Goal: Task Accomplishment & Management: Manage account settings

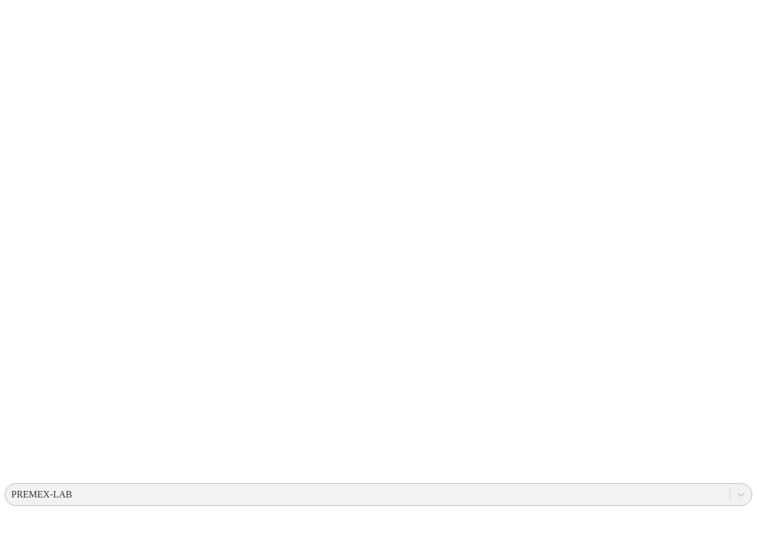
click at [551, 485] on div "PREMEX-LAB" at bounding box center [367, 494] width 724 height 18
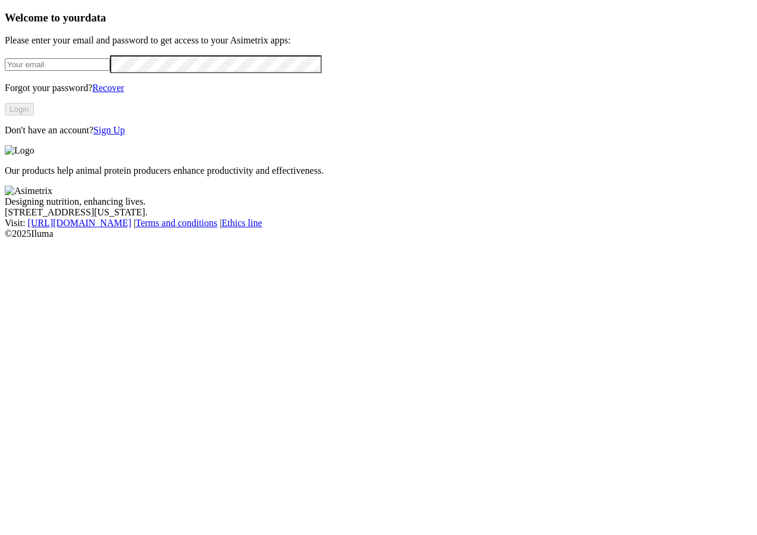
click at [110, 71] on input "email" at bounding box center [57, 64] width 105 height 12
click at [103, 71] on input "email" at bounding box center [57, 64] width 105 height 12
paste input "Se ingresa a [DOMAIN_NAME] Usuario: [EMAIL_ADDRESS][DOMAIN_NAME] Contraseña: [S…"
drag, startPoint x: 70, startPoint y: 145, endPoint x: 20, endPoint y: 145, distance: 49.4
click at [20, 136] on div "Welcome to your data Please enter your email and password to get access to your…" at bounding box center [378, 73] width 747 height 124
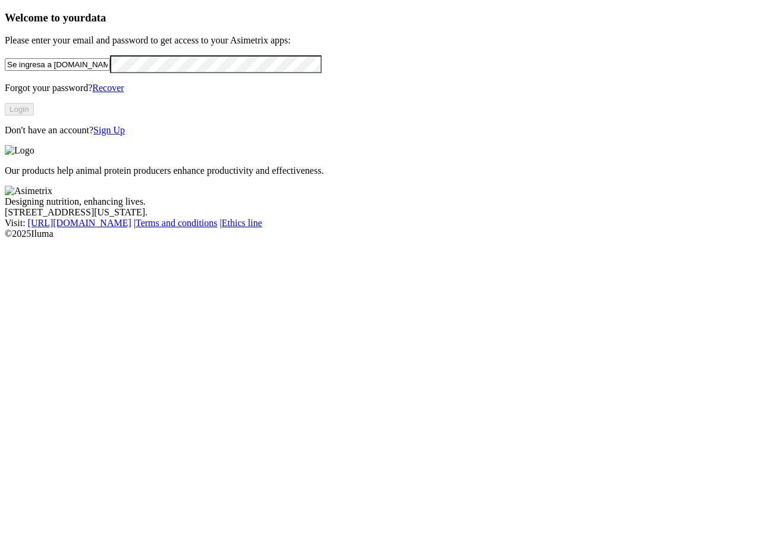
click at [110, 71] on input "Se ingresa a [DOMAIN_NAME] Usuario: [EMAIL_ADDRESS][DOMAIN_NAME] Contraseña: [S…" at bounding box center [57, 64] width 105 height 12
drag, startPoint x: 202, startPoint y: 143, endPoint x: 39, endPoint y: 138, distance: 163.0
click at [39, 136] on div "Welcome to your data Please enter your email and password to get access to your…" at bounding box center [378, 73] width 747 height 124
drag, startPoint x: 160, startPoint y: 142, endPoint x: 211, endPoint y: 145, distance: 51.2
click at [110, 71] on input "[EMAIL_ADDRESS][DOMAIN_NAME] Contraseña: [SECURITY_DATA]" at bounding box center [57, 64] width 105 height 12
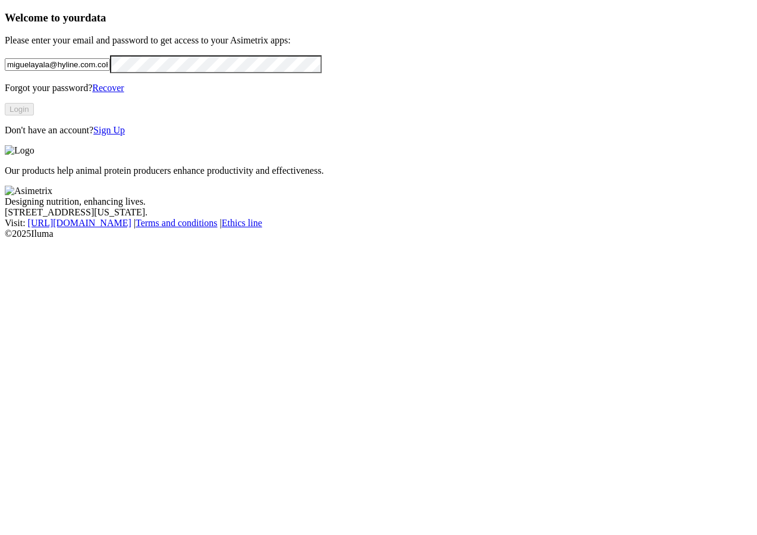
click at [110, 71] on input "miguelayala@hyline.com.coHyl1ne2025" at bounding box center [57, 64] width 105 height 12
drag, startPoint x: 208, startPoint y: 146, endPoint x: 161, endPoint y: 143, distance: 47.1
click at [110, 71] on input "miguelayala@hyline.com.coHyl1ne2025" at bounding box center [57, 64] width 105 height 12
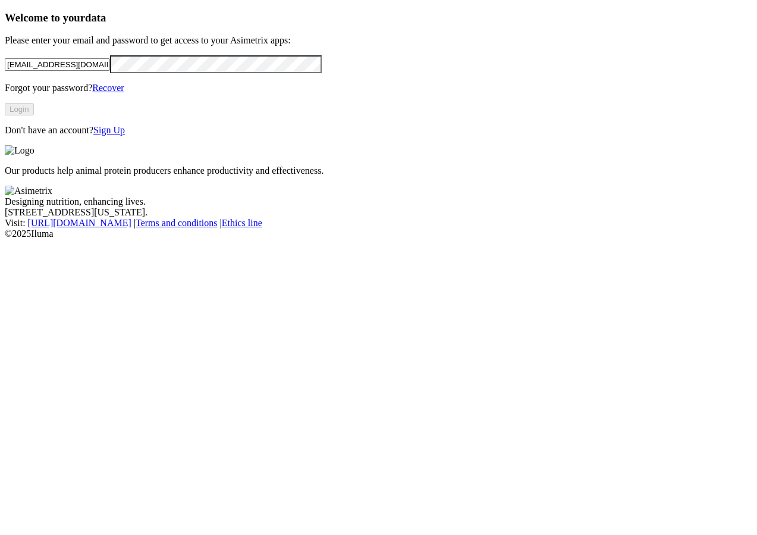
type input "[EMAIL_ADDRESS][DOMAIN_NAME]"
click at [156, 73] on form "[EMAIL_ADDRESS][DOMAIN_NAME]" at bounding box center [378, 64] width 747 height 18
click at [34, 115] on button "Login" at bounding box center [19, 109] width 29 height 12
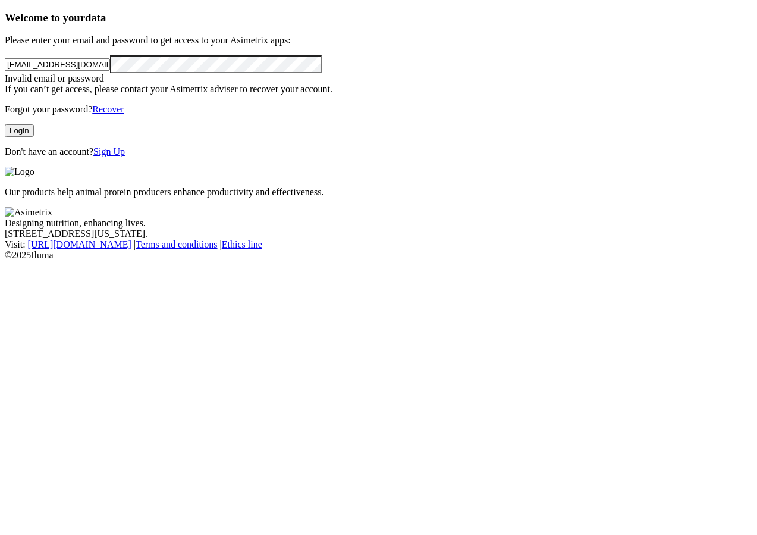
click at [63, 71] on input "[EMAIL_ADDRESS][DOMAIN_NAME]" at bounding box center [57, 64] width 105 height 12
click at [110, 71] on input "[EMAIL_ADDRESS][DOMAIN_NAME]" at bounding box center [57, 64] width 105 height 12
click at [41, 157] on div "Welcome to your data Please enter your email and password to get access to your…" at bounding box center [378, 84] width 747 height 146
click at [34, 137] on button "Login" at bounding box center [19, 130] width 29 height 12
